Goal: Check status

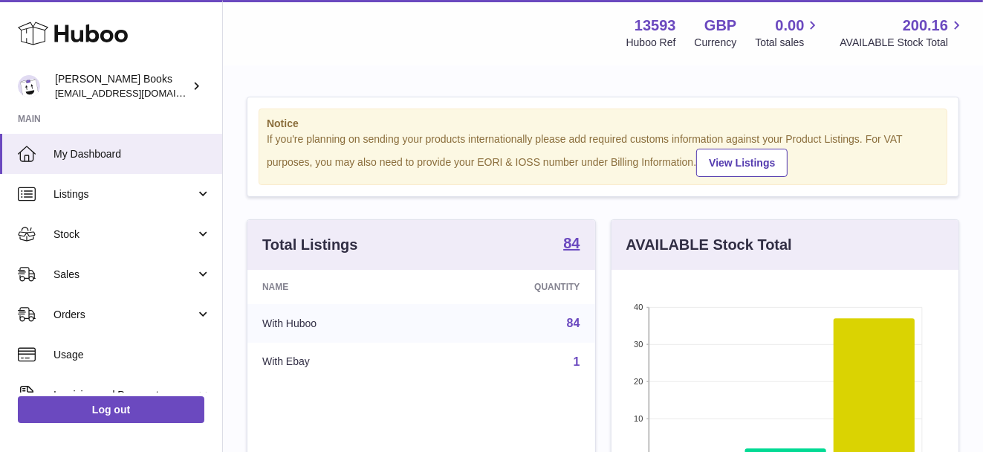
scroll to position [232, 348]
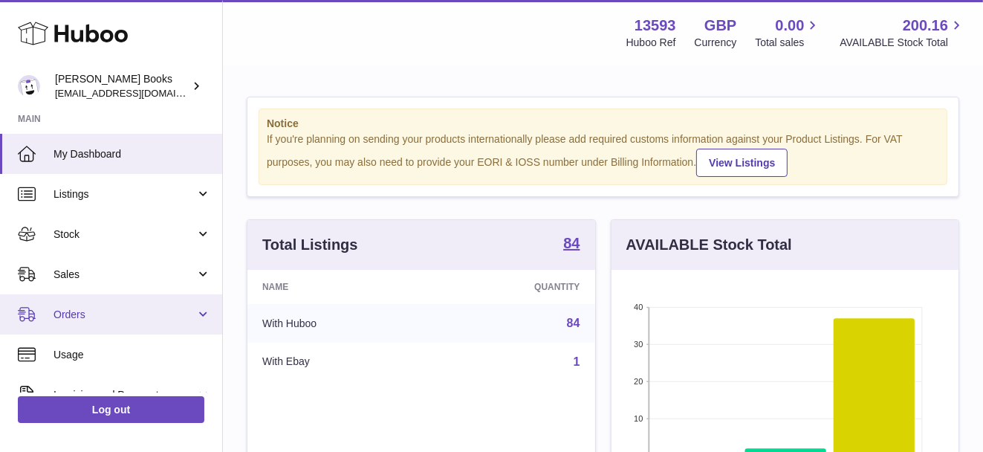
click at [96, 315] on span "Orders" at bounding box center [124, 315] width 142 height 14
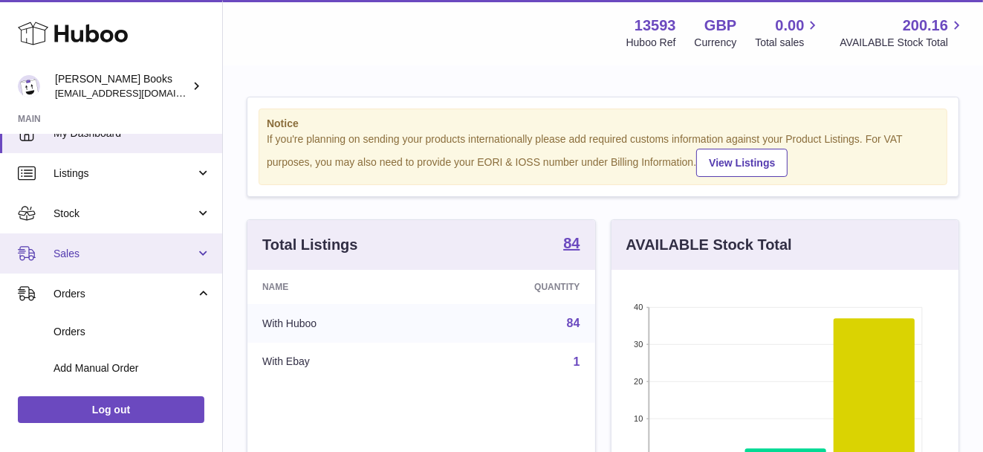
scroll to position [22, 0]
click at [189, 248] on span "Sales" at bounding box center [124, 252] width 142 height 14
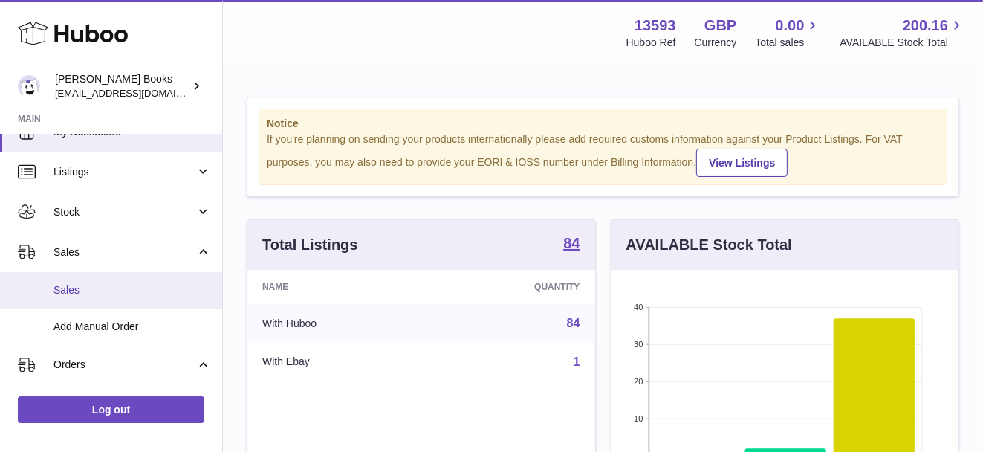
click at [141, 291] on span "Sales" at bounding box center [132, 290] width 158 height 14
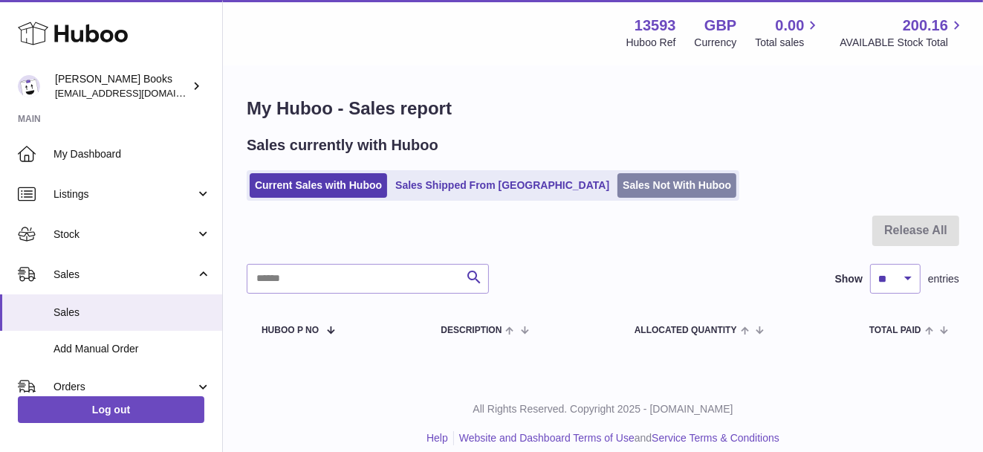
click at [617, 191] on link "Sales Not With Huboo" at bounding box center [676, 185] width 119 height 25
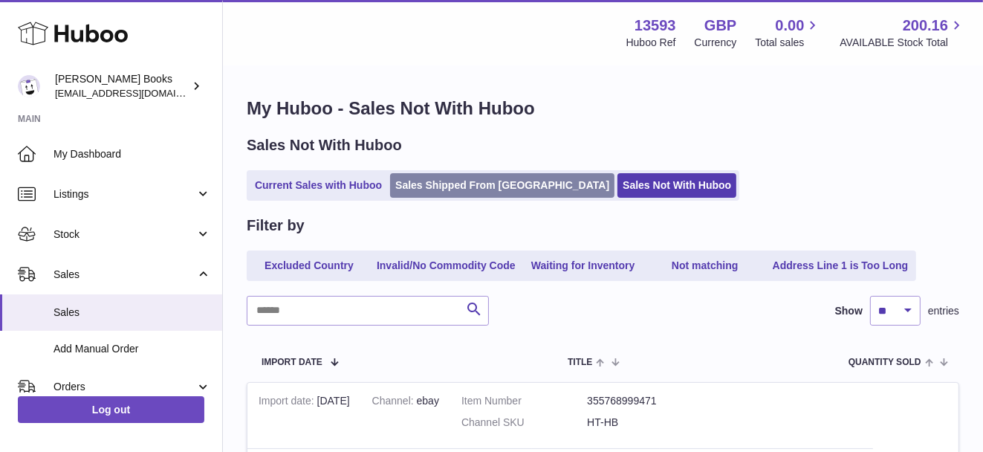
click at [493, 186] on link "Sales Shipped From [GEOGRAPHIC_DATA]" at bounding box center [502, 185] width 224 height 25
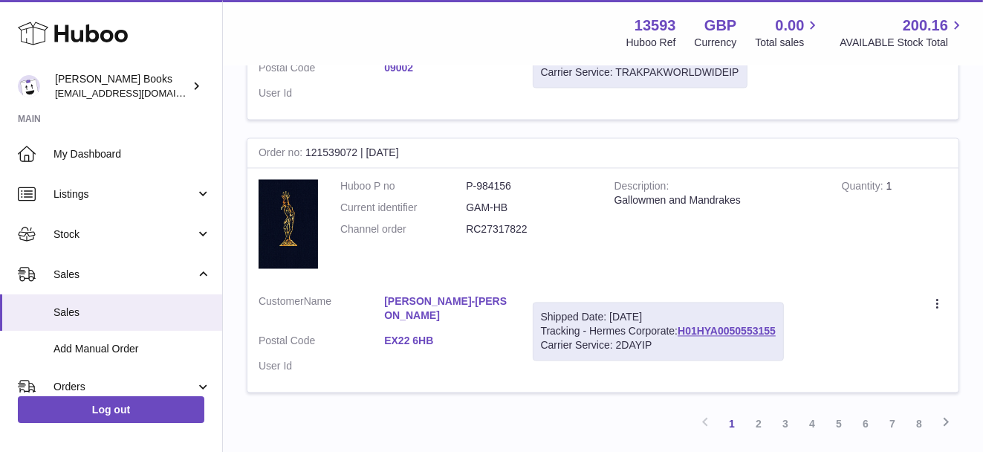
scroll to position [2624, 0]
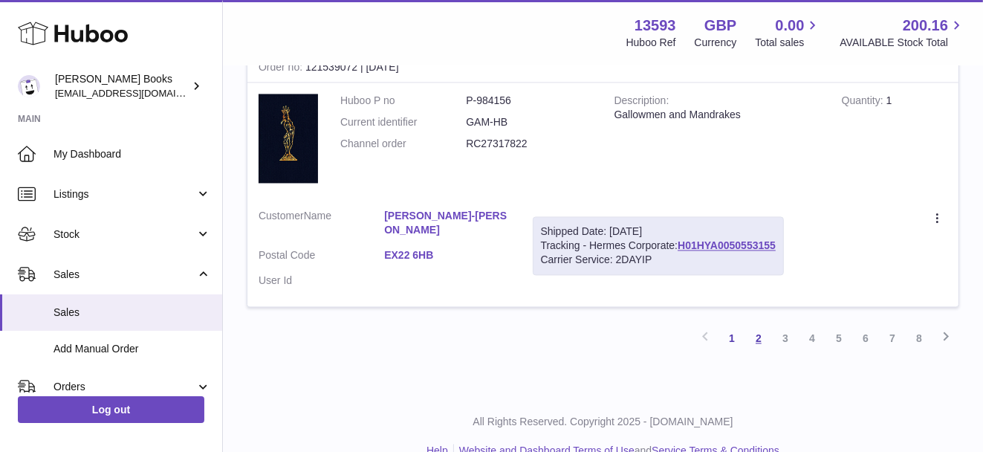
click at [757, 325] on link "2" at bounding box center [758, 338] width 27 height 27
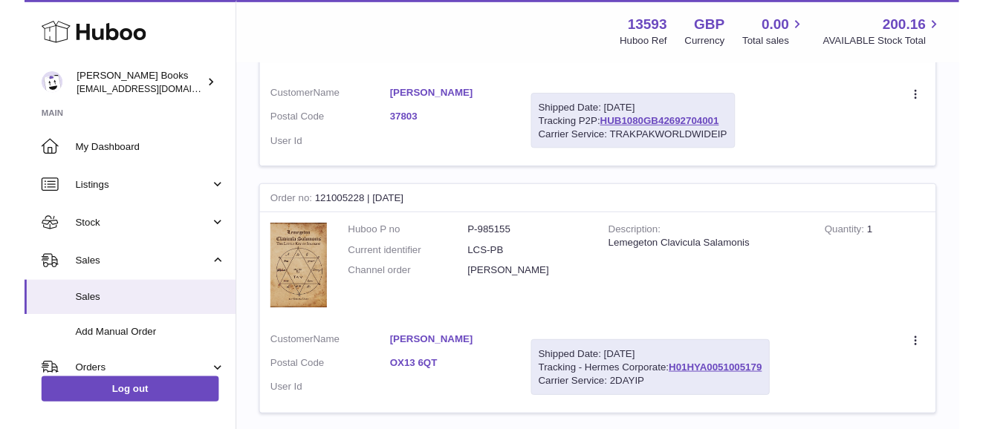
scroll to position [1477, 0]
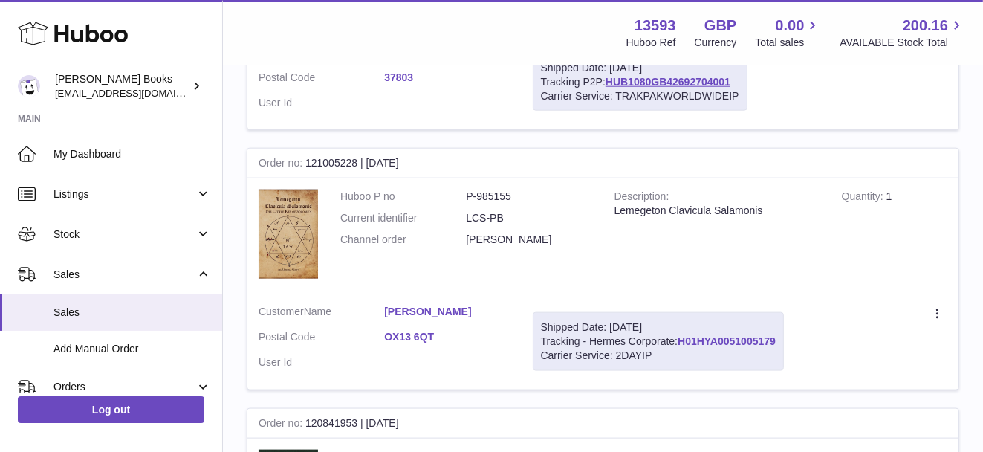
click at [773, 335] on link "H01HYA0051005179" at bounding box center [727, 341] width 98 height 12
drag, startPoint x: 785, startPoint y: 315, endPoint x: 681, endPoint y: 316, distance: 104.0
click at [681, 316] on div "Shipped Date: [DATE] Tracking - Hermes Corporate: H01HYA0051005179 Carrier Serv…" at bounding box center [658, 341] width 251 height 59
copy link "H01HYA0051005179"
